Goal: Task Accomplishment & Management: Manage account settings

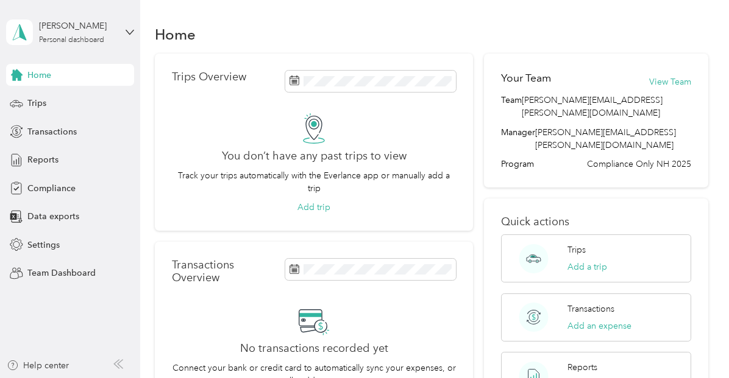
click at [69, 46] on div "[PERSON_NAME] Personal dashboard" at bounding box center [70, 32] width 128 height 43
click at [54, 104] on div "Team dashboard Personal dashboard Log out" at bounding box center [203, 125] width 377 height 77
click at [75, 40] on div "Personal dashboard" at bounding box center [71, 40] width 65 height 7
click at [55, 96] on div "Team dashboard" at bounding box center [49, 94] width 65 height 13
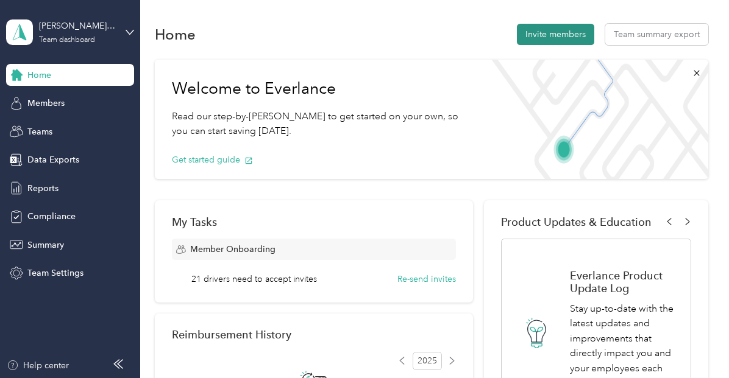
click at [550, 31] on button "Invite members" at bounding box center [555, 34] width 77 height 21
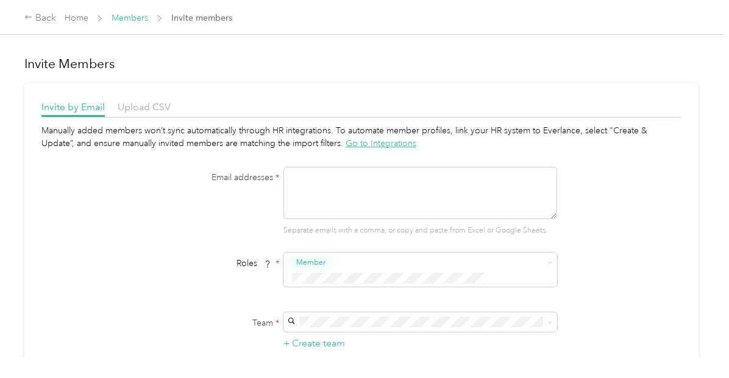
click at [127, 16] on link "Members" at bounding box center [130, 18] width 37 height 10
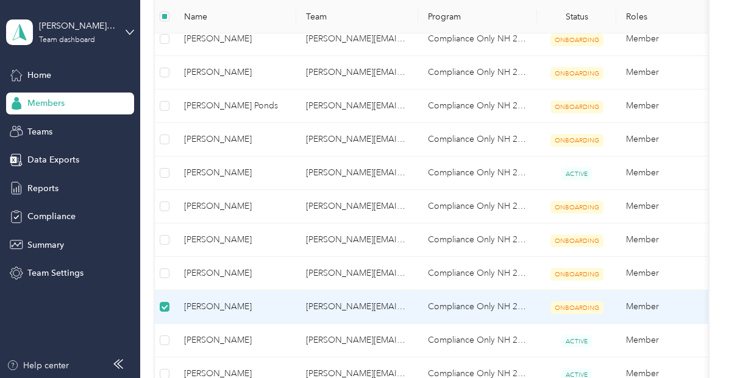
scroll to position [512, 0]
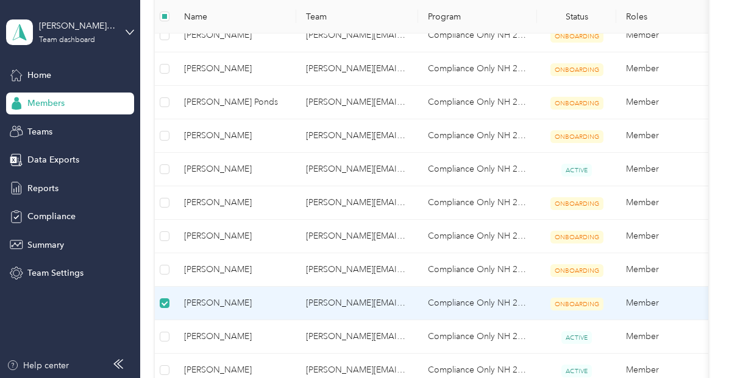
click at [636, 300] on td "Member" at bounding box center [677, 304] width 122 height 34
click at [210, 297] on span "[PERSON_NAME]" at bounding box center [235, 303] width 102 height 13
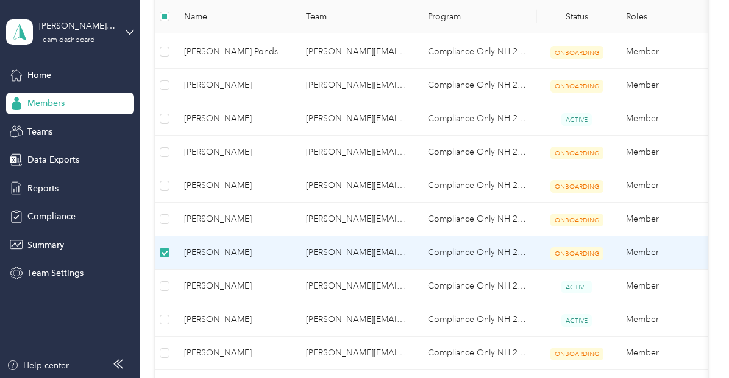
scroll to position [564, 0]
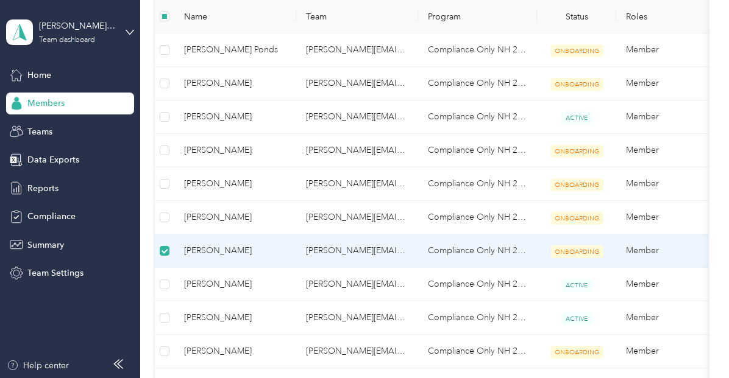
click at [587, 252] on span "ONBOARDING" at bounding box center [576, 252] width 53 height 13
click at [656, 249] on td "Member" at bounding box center [677, 252] width 122 height 34
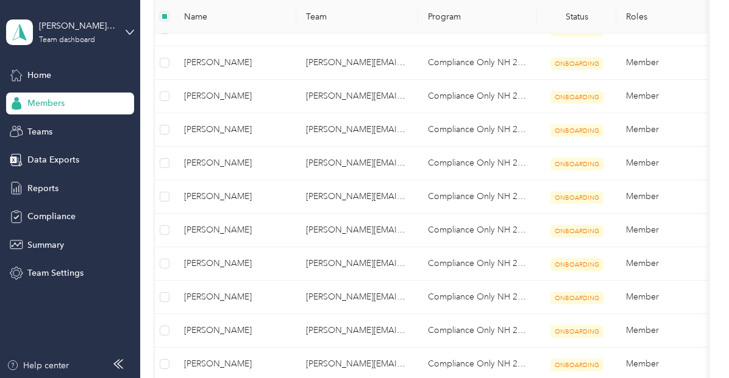
scroll to position [0, 0]
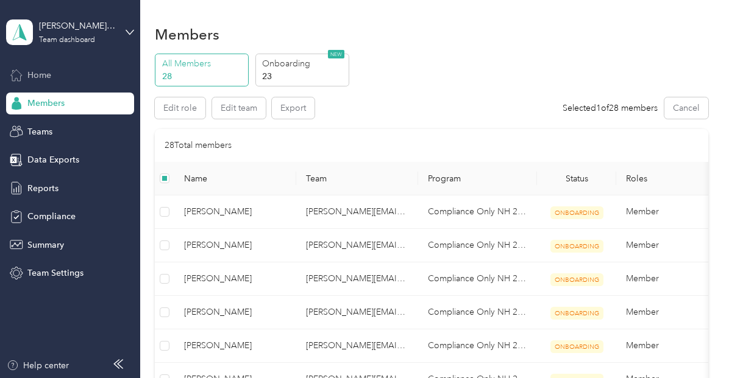
click at [40, 75] on span "Home" at bounding box center [39, 75] width 24 height 13
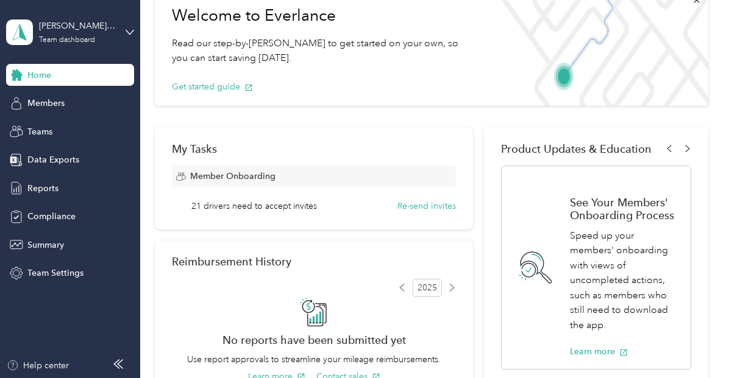
scroll to position [73, 0]
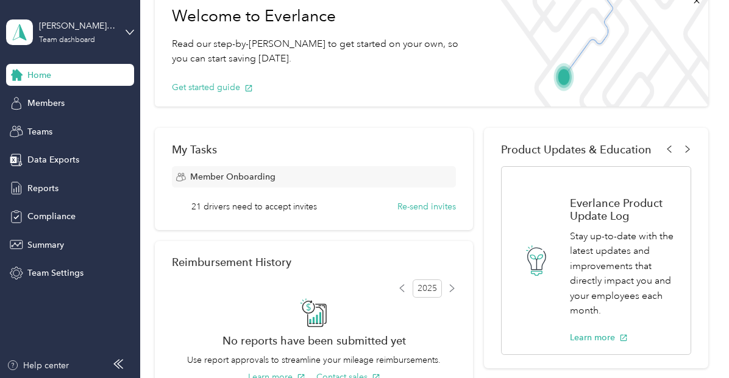
click at [231, 176] on span "Member Onboarding" at bounding box center [232, 177] width 85 height 13
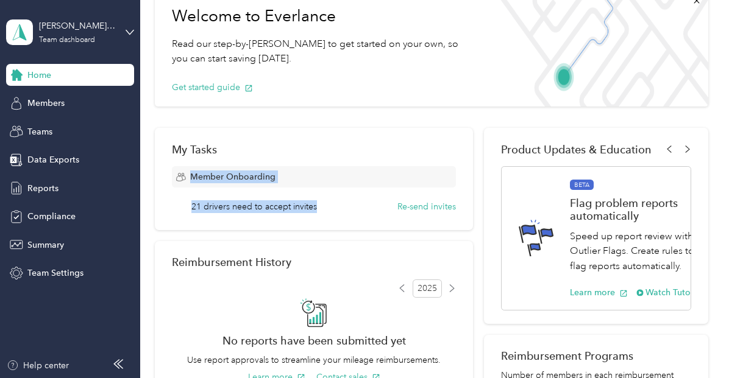
drag, startPoint x: 190, startPoint y: 179, endPoint x: 344, endPoint y: 213, distance: 157.3
click at [344, 213] on div "My Tasks Member Onboarding 21 drivers need to accept invites Re-send invites" at bounding box center [314, 179] width 318 height 102
drag, startPoint x: 190, startPoint y: 183, endPoint x: 283, endPoint y: 206, distance: 95.9
click at [283, 206] on div "Member Onboarding 21 drivers need to accept invites Re-send invites" at bounding box center [314, 189] width 284 height 47
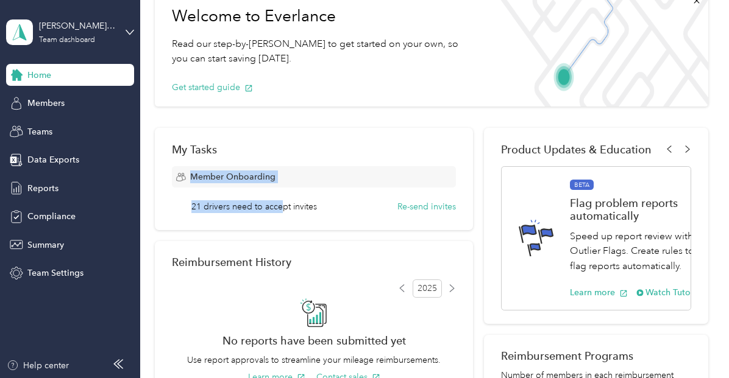
click at [283, 206] on span "21 drivers need to accept invites" at bounding box center [254, 206] width 126 height 13
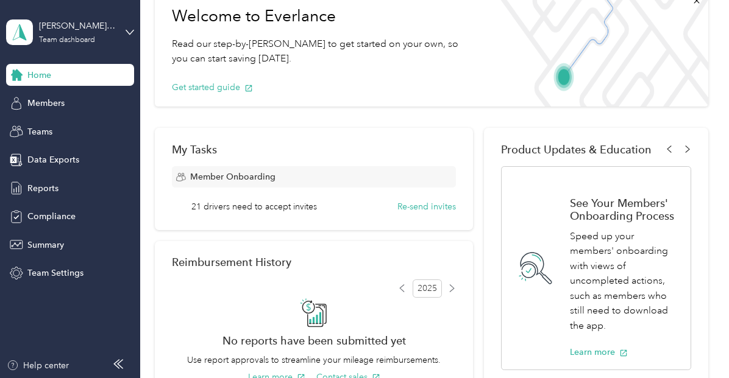
scroll to position [0, 0]
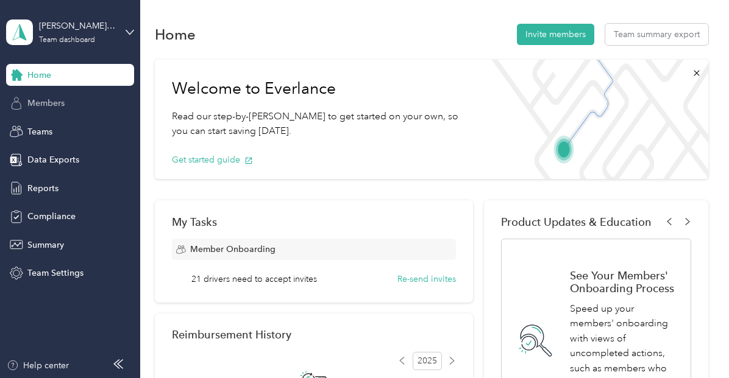
click at [56, 105] on span "Members" at bounding box center [45, 103] width 37 height 13
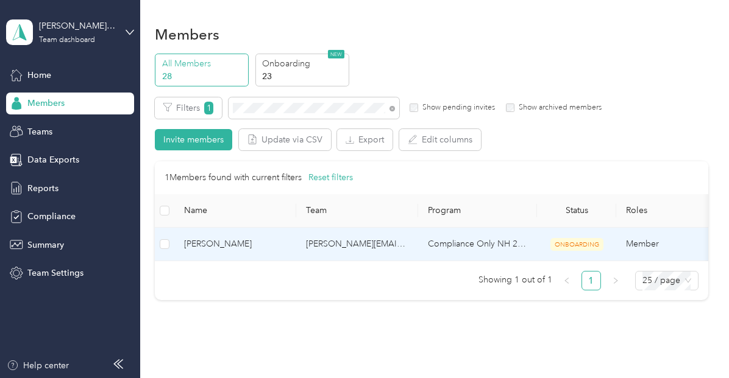
click at [243, 238] on span "[PERSON_NAME]" at bounding box center [235, 244] width 102 height 13
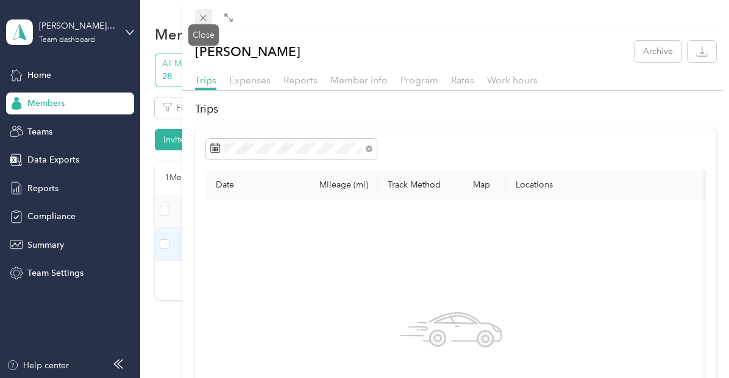
click at [204, 15] on icon at bounding box center [203, 18] width 10 height 10
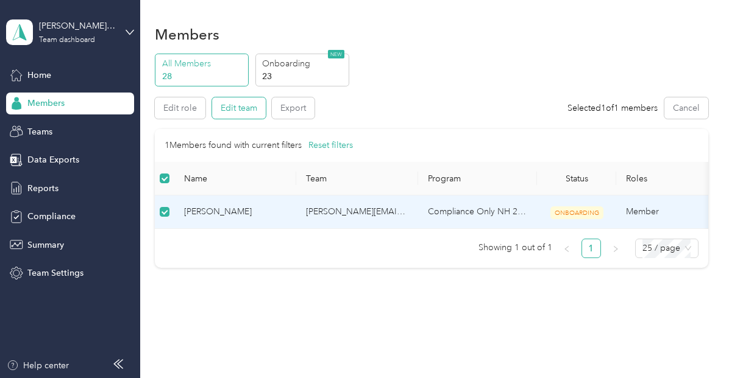
click at [234, 110] on button "Edit team" at bounding box center [239, 108] width 54 height 21
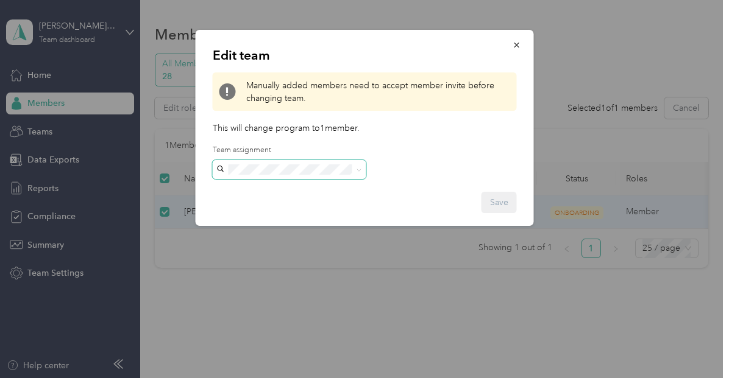
click at [280, 163] on span at bounding box center [290, 170] width 154 height 20
click at [513, 47] on icon "button" at bounding box center [517, 45] width 9 height 9
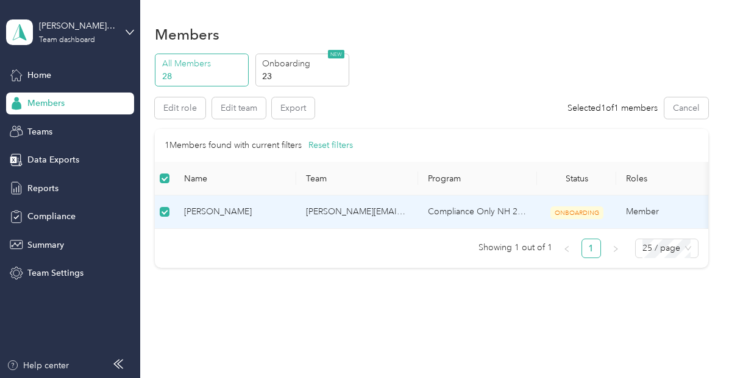
click at [636, 210] on td "Member" at bounding box center [677, 213] width 122 height 34
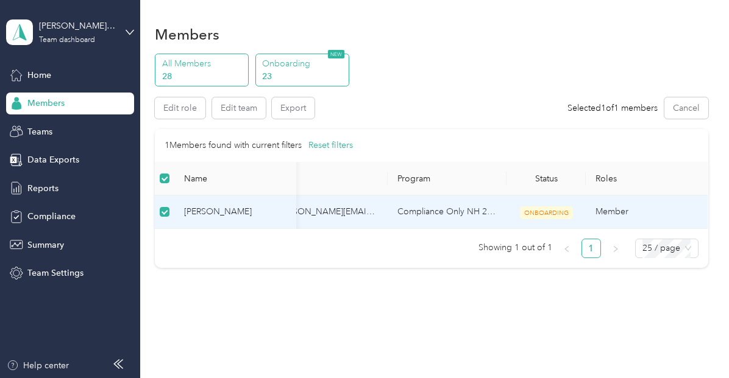
click at [306, 71] on p "23" at bounding box center [303, 76] width 83 height 13
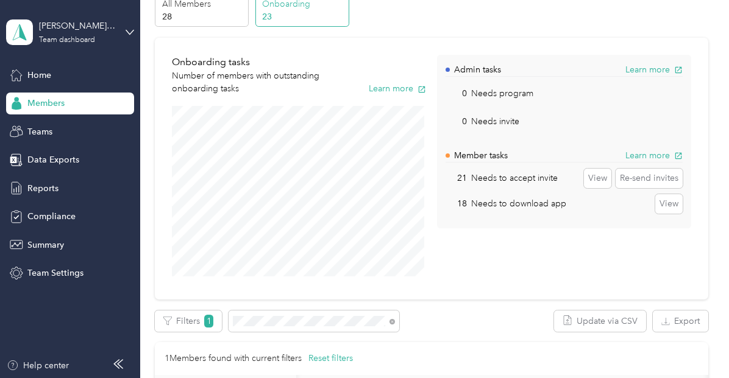
scroll to position [60, 0]
click at [587, 173] on button "View" at bounding box center [597, 178] width 27 height 20
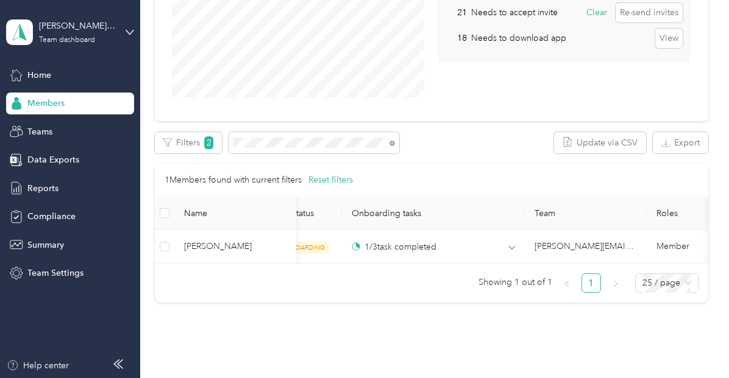
scroll to position [226, 0]
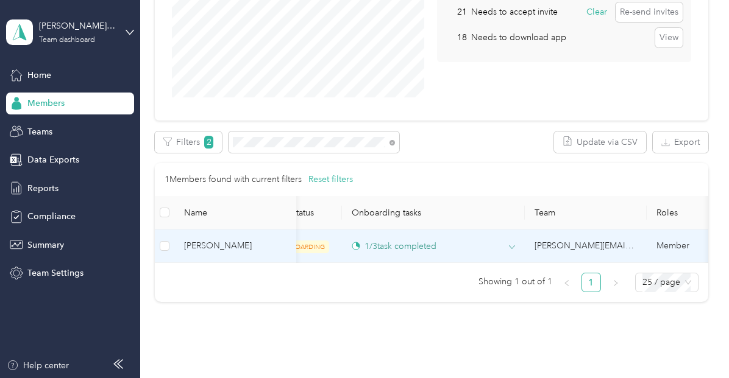
click at [392, 248] on div "1 / 3 task completed" at bounding box center [394, 246] width 85 height 13
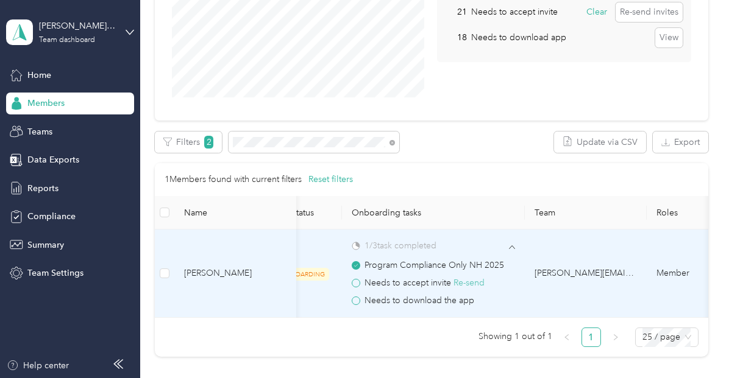
click at [469, 285] on button "Re-send" at bounding box center [468, 283] width 31 height 13
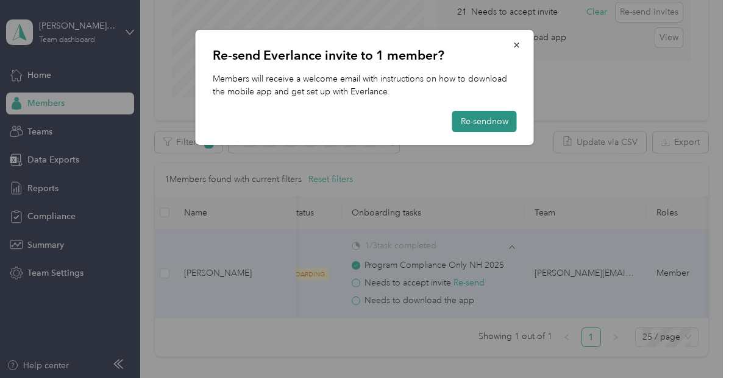
click at [487, 129] on button "Re-send now" at bounding box center [484, 121] width 65 height 21
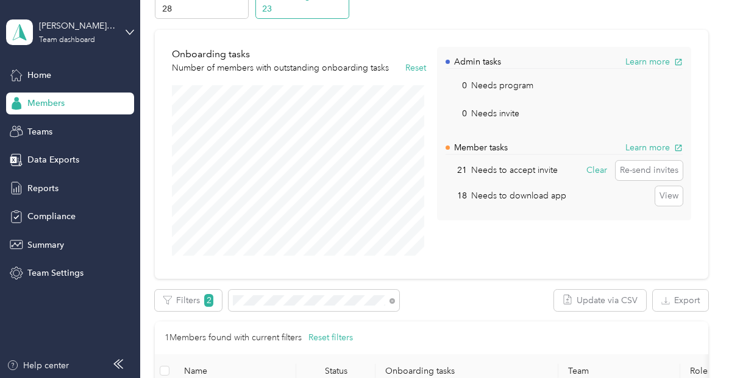
scroll to position [40, 0]
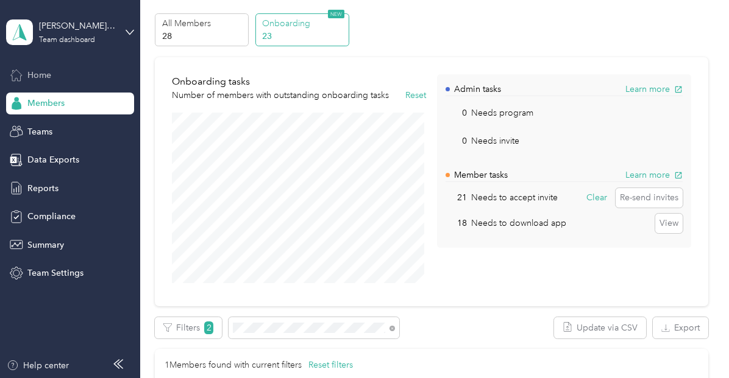
click at [43, 76] on span "Home" at bounding box center [39, 75] width 24 height 13
